Goal: Obtain resource: Download file/media

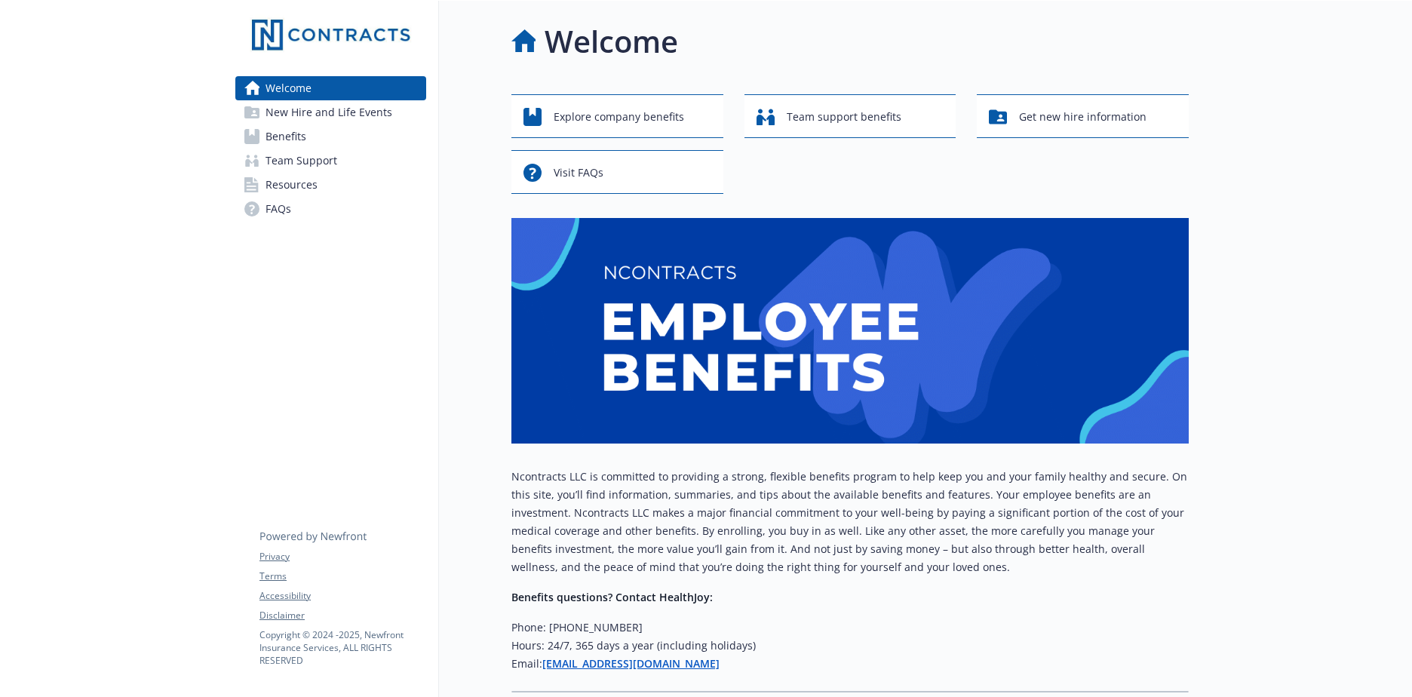
click at [318, 183] on link "Resources" at bounding box center [330, 185] width 191 height 24
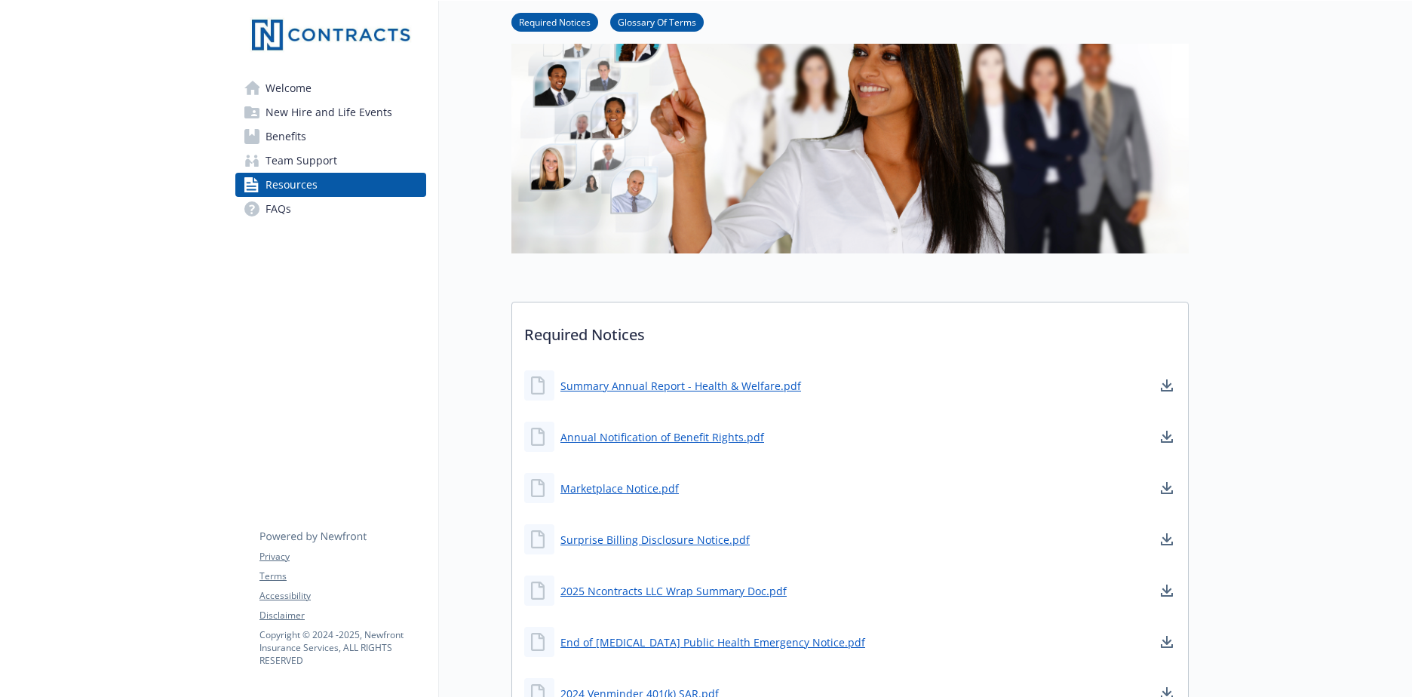
scroll to position [151, 0]
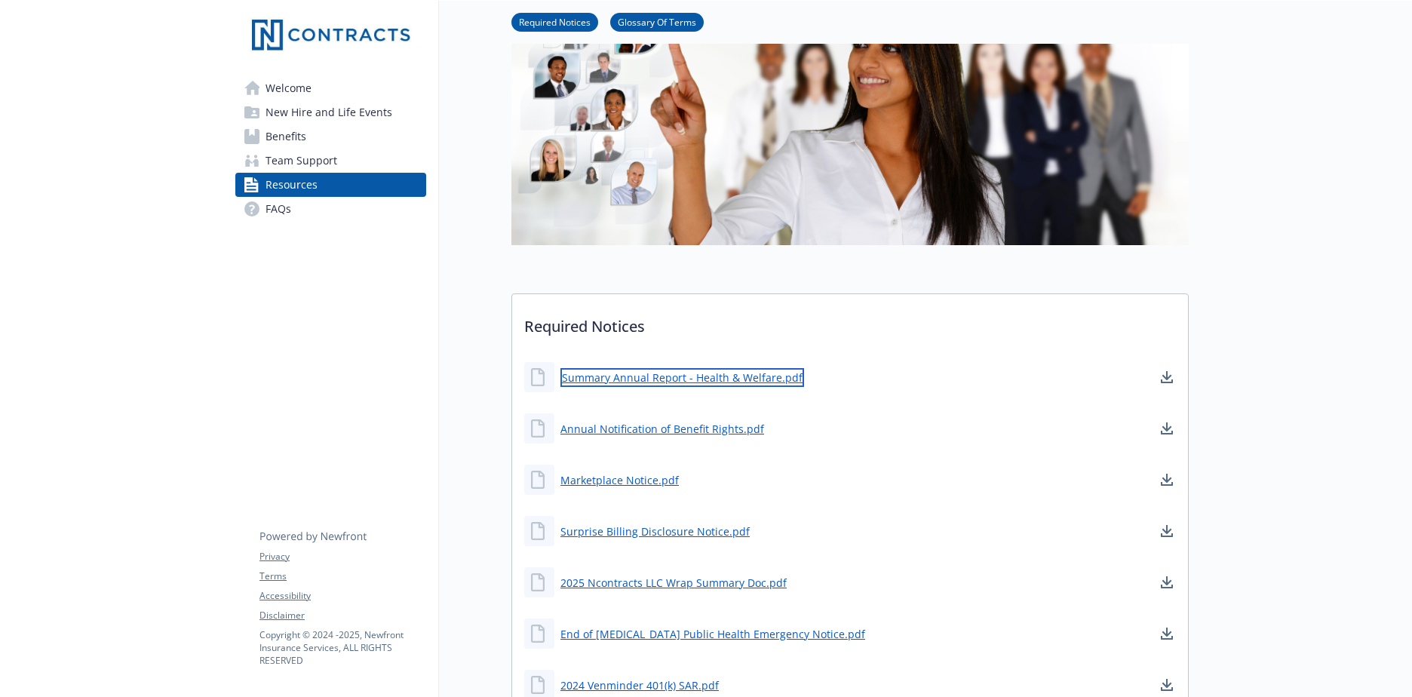
click at [682, 380] on link "Summary Annual Report - Health & Welfare.pdf" at bounding box center [683, 377] width 244 height 19
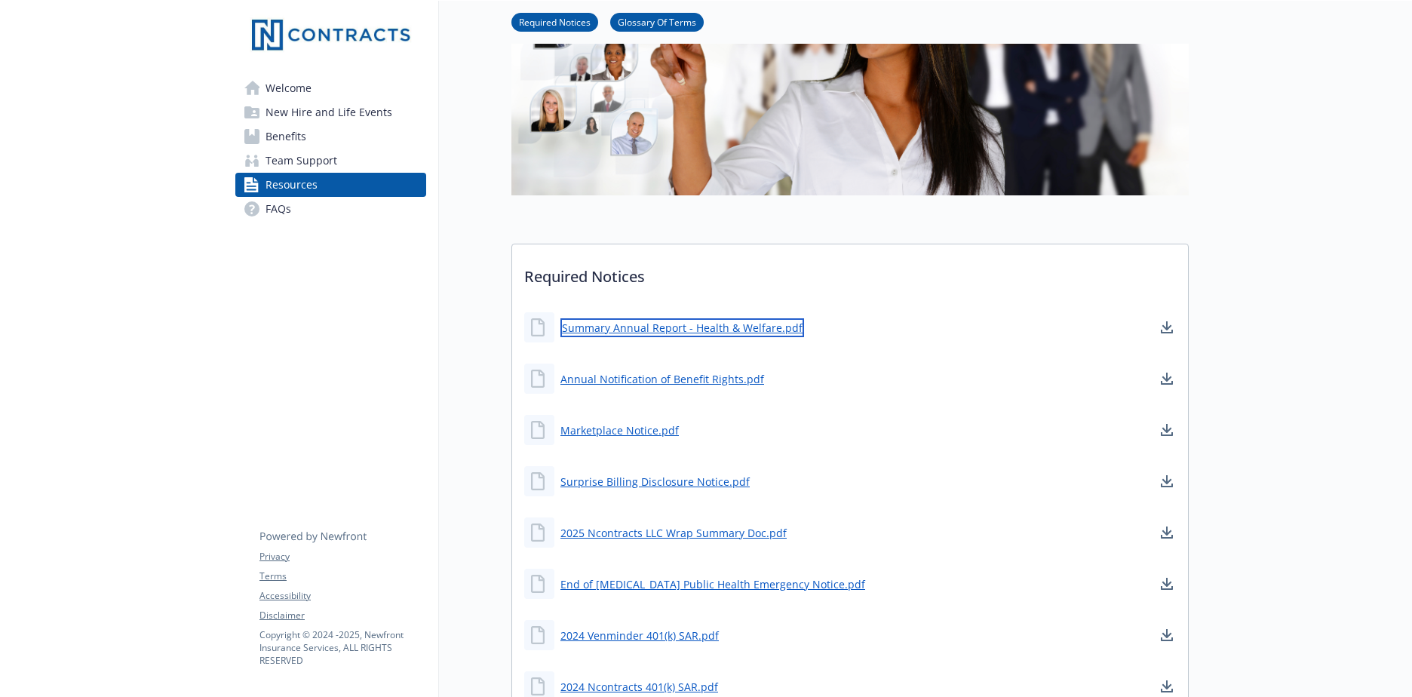
scroll to position [226, 0]
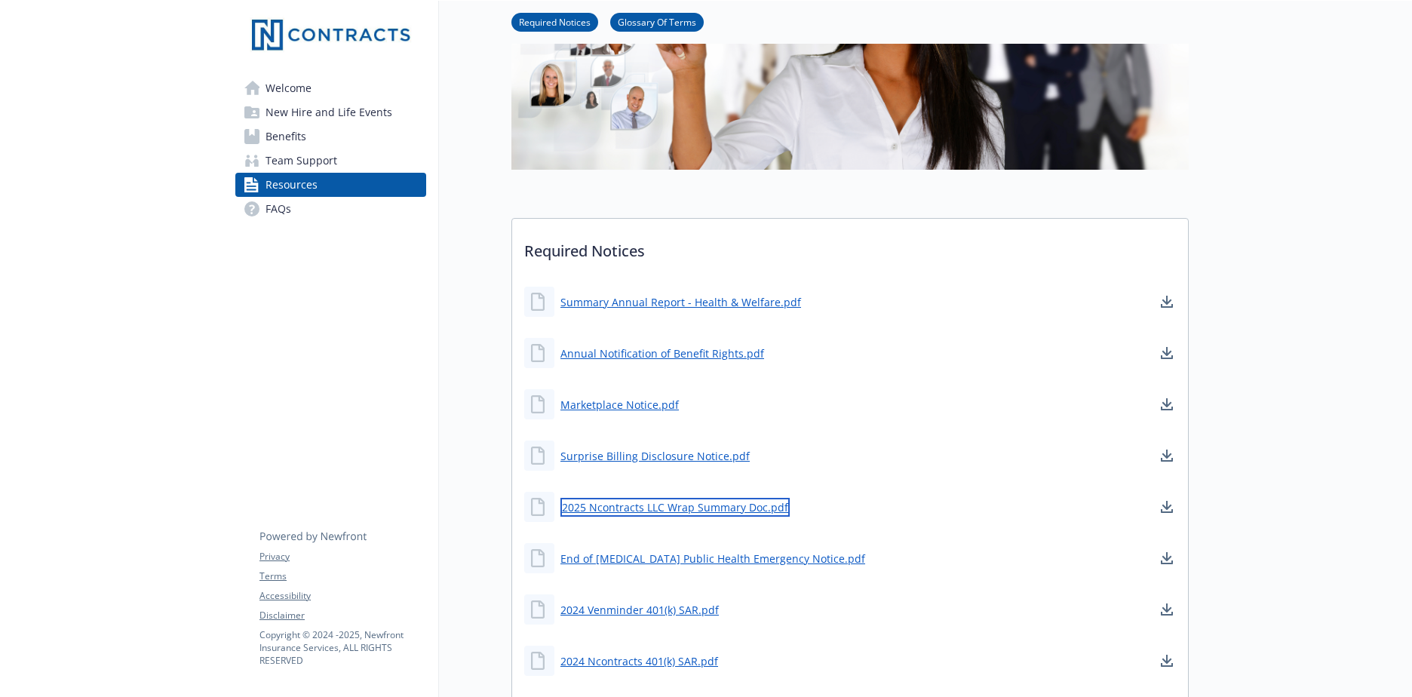
click at [736, 513] on link "2025 Ncontracts LLC Wrap Summary Doc.pdf" at bounding box center [675, 507] width 229 height 19
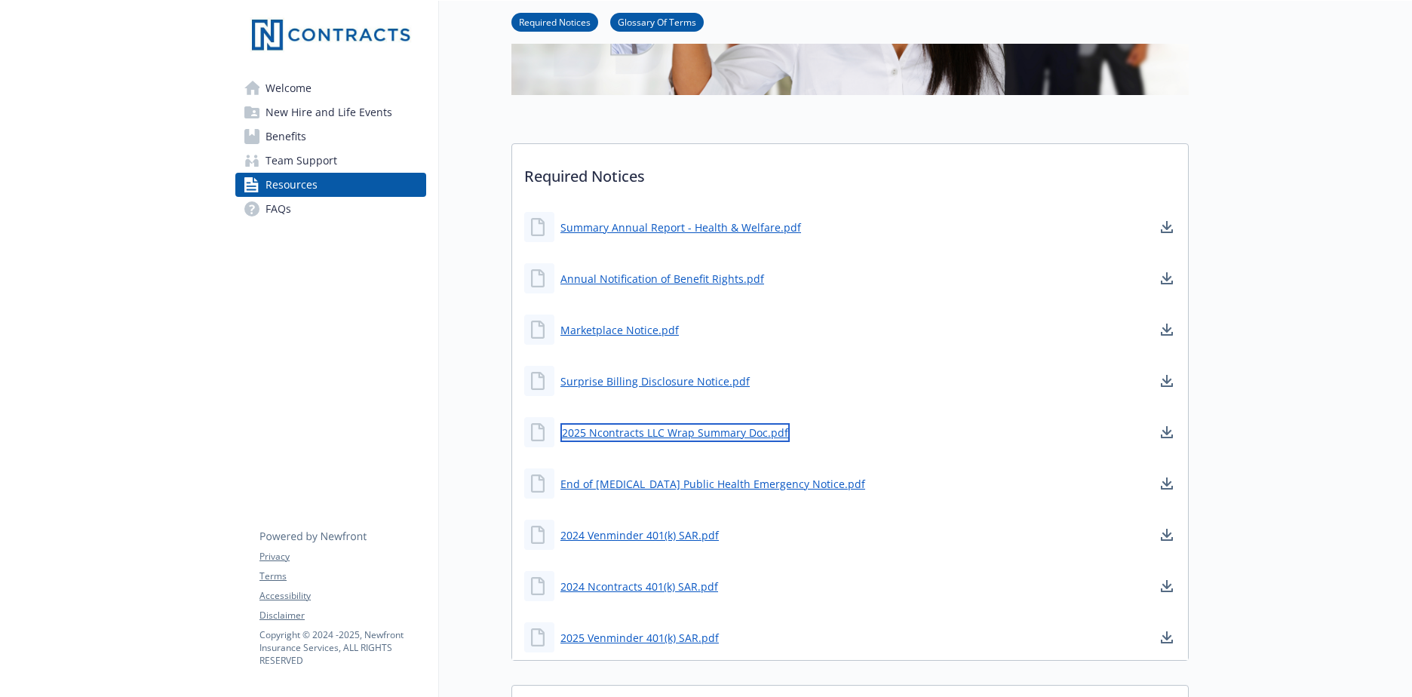
scroll to position [302, 0]
click at [310, 144] on link "Benefits" at bounding box center [330, 136] width 191 height 24
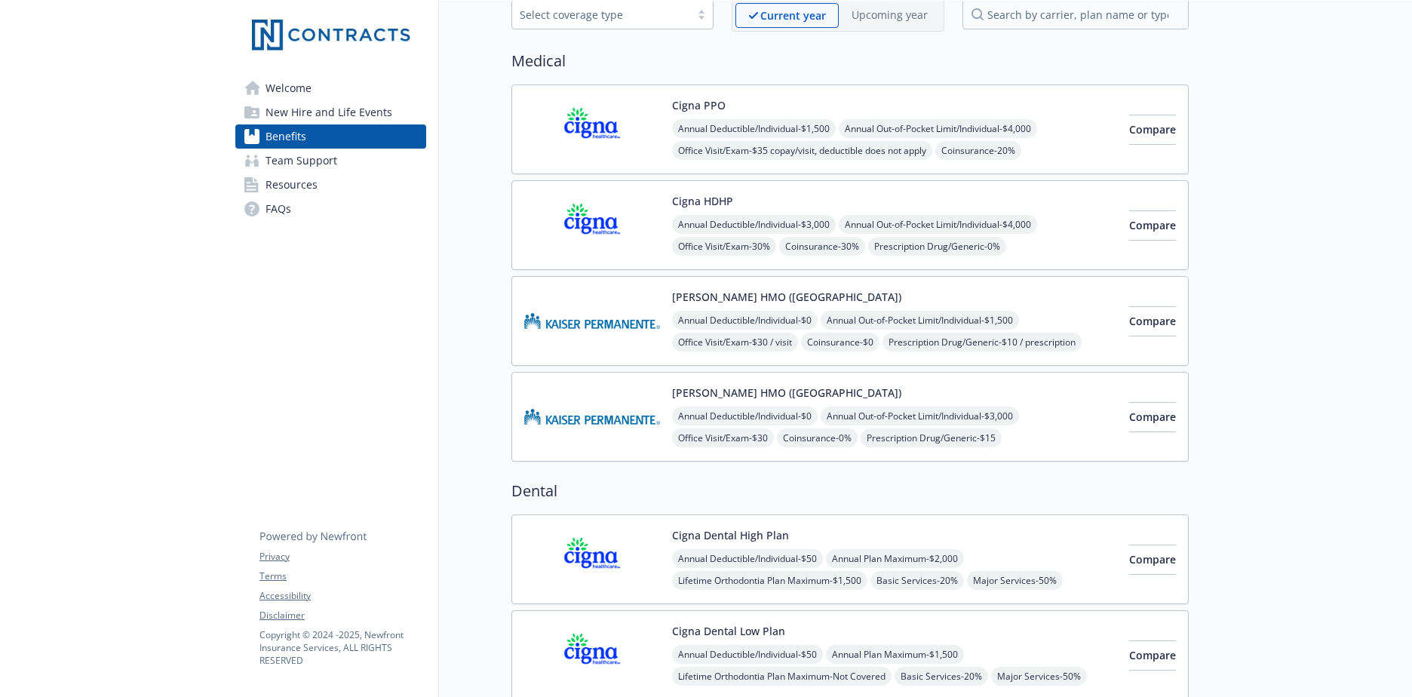
scroll to position [75, 0]
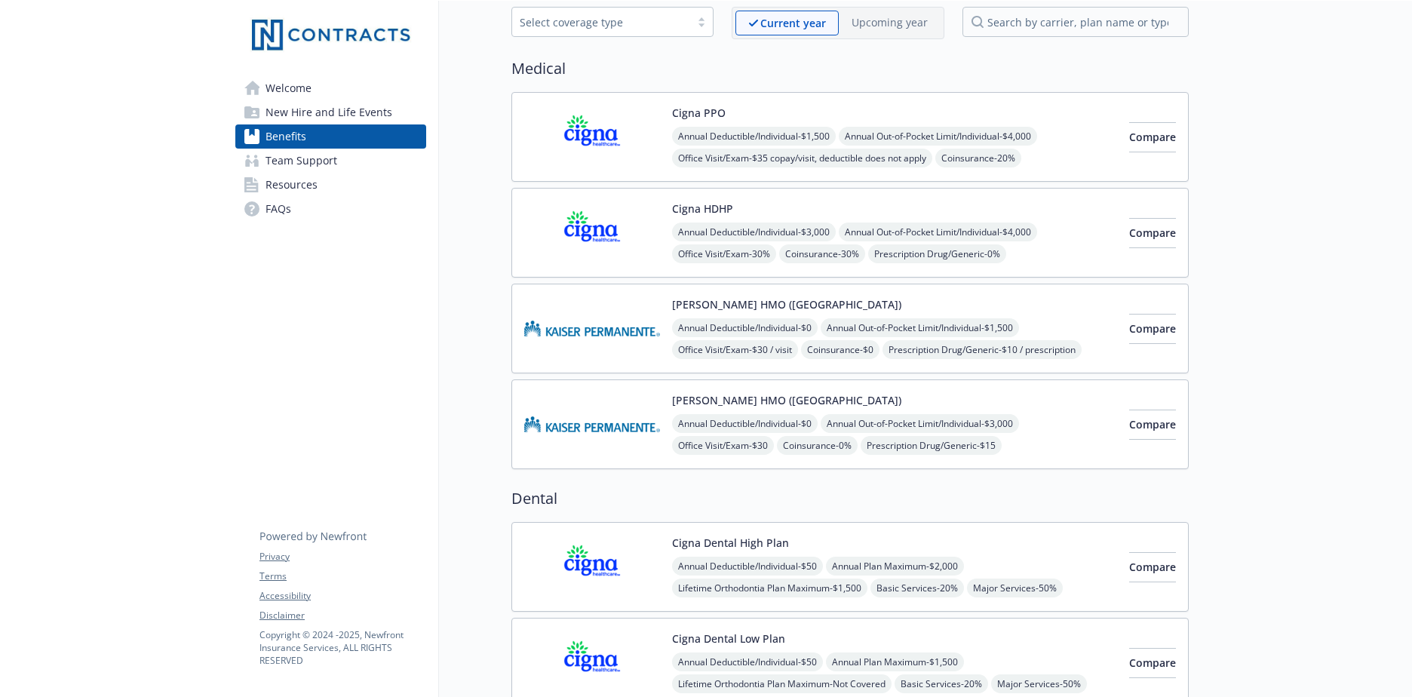
click at [296, 192] on span "Resources" at bounding box center [292, 185] width 52 height 24
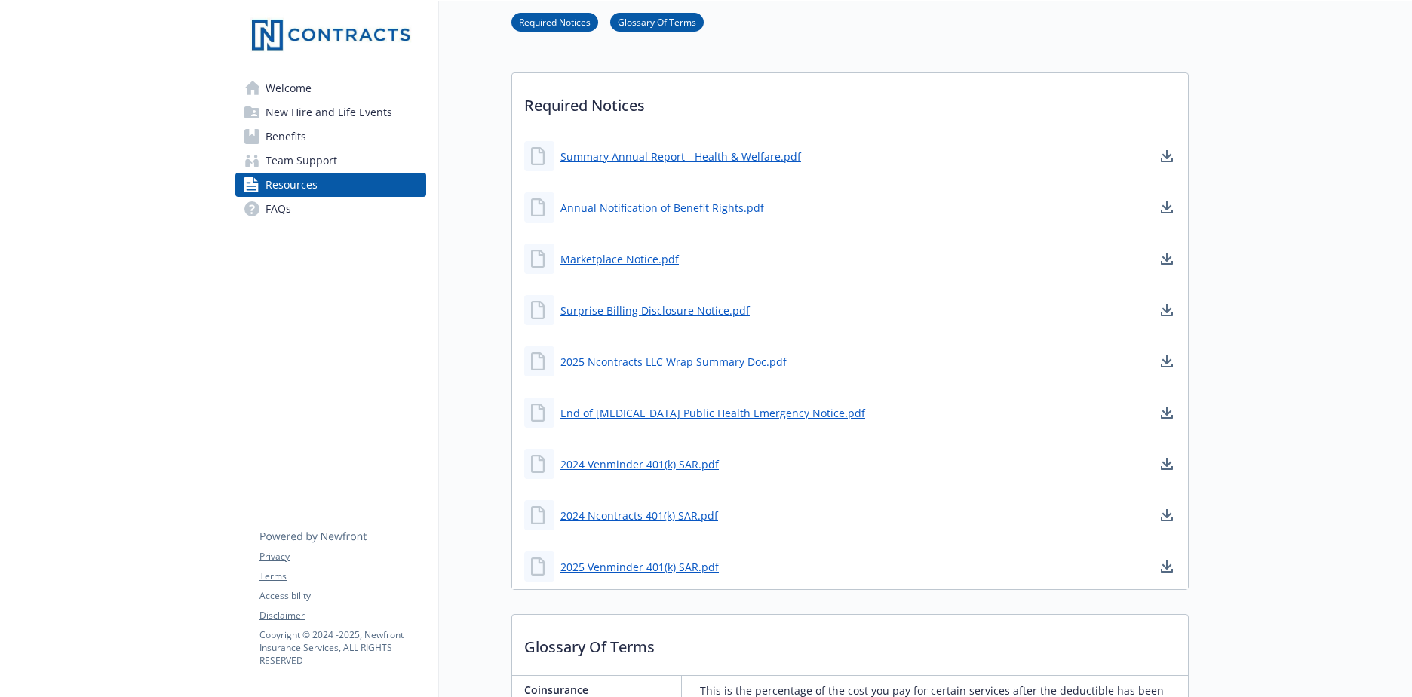
scroll to position [377, 0]
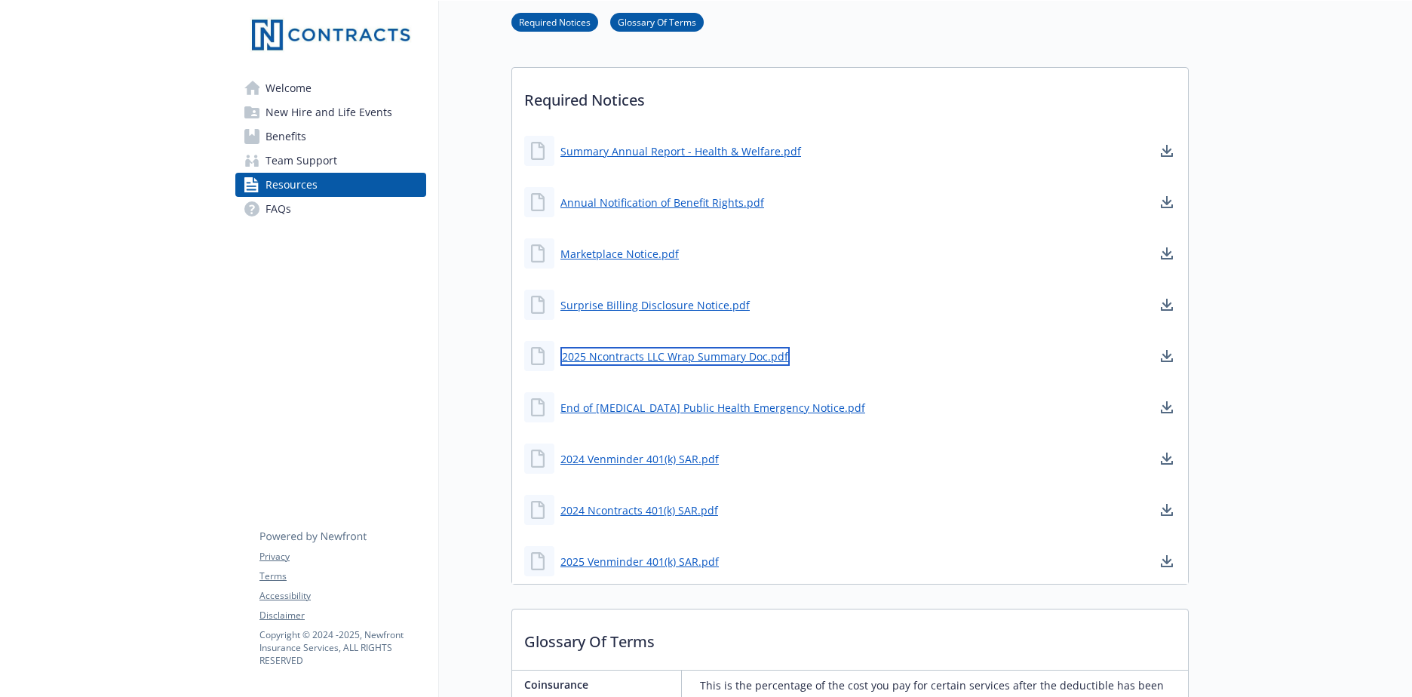
click at [666, 356] on link "2025 Ncontracts LLC Wrap Summary Doc.pdf" at bounding box center [675, 356] width 229 height 19
